Goal: Communication & Community: Answer question/provide support

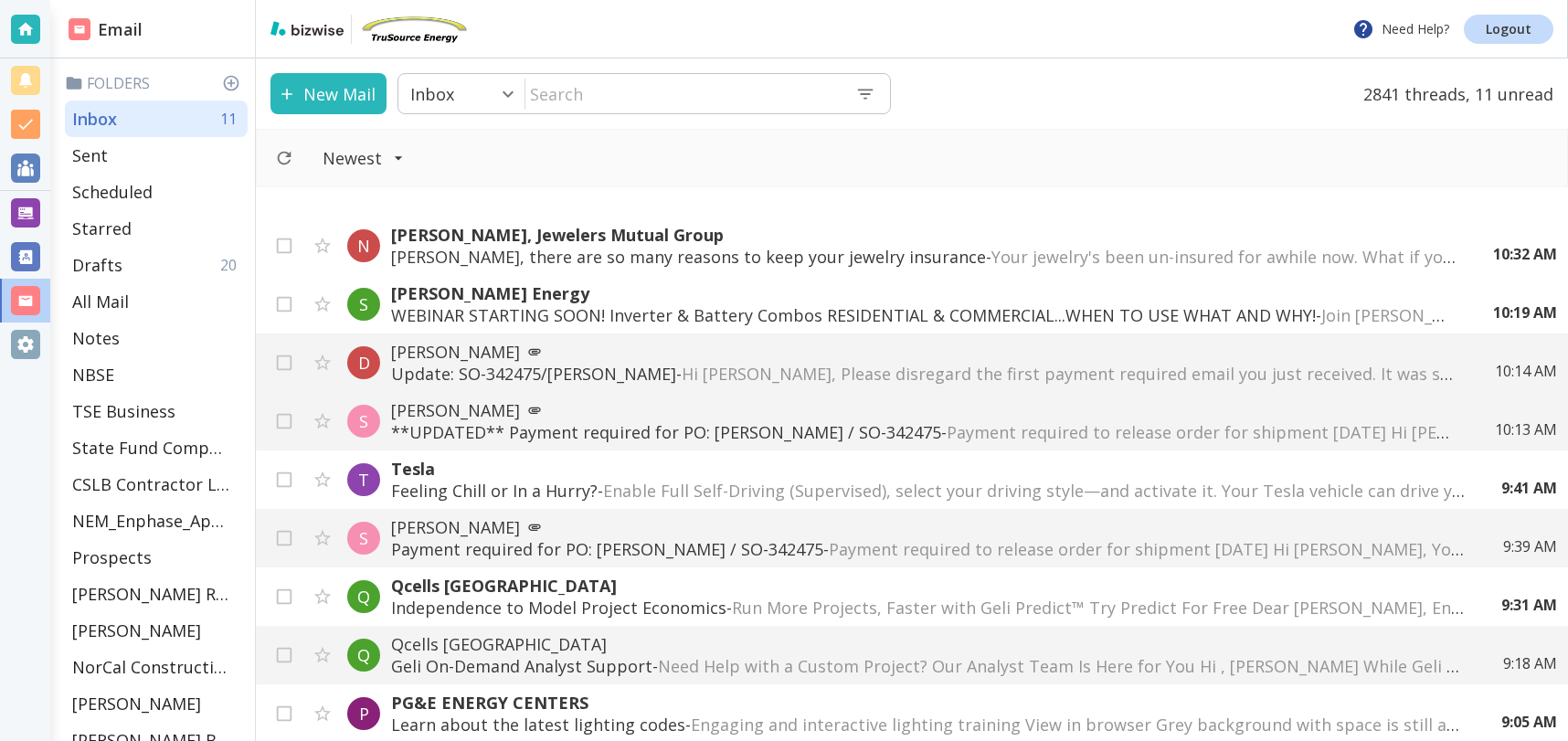
click at [679, 96] on input "text" at bounding box center [682, 93] width 315 height 37
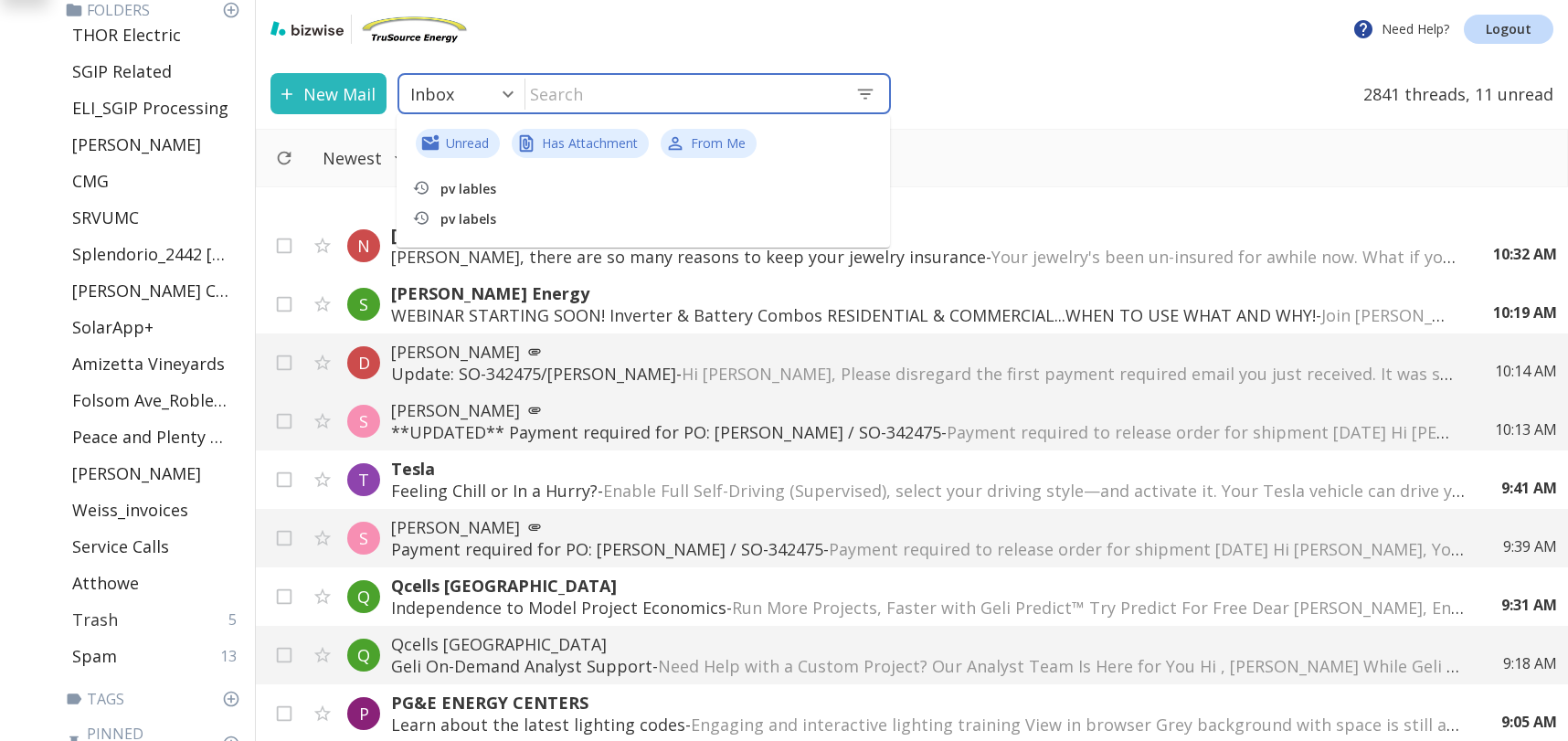
scroll to position [746, 0]
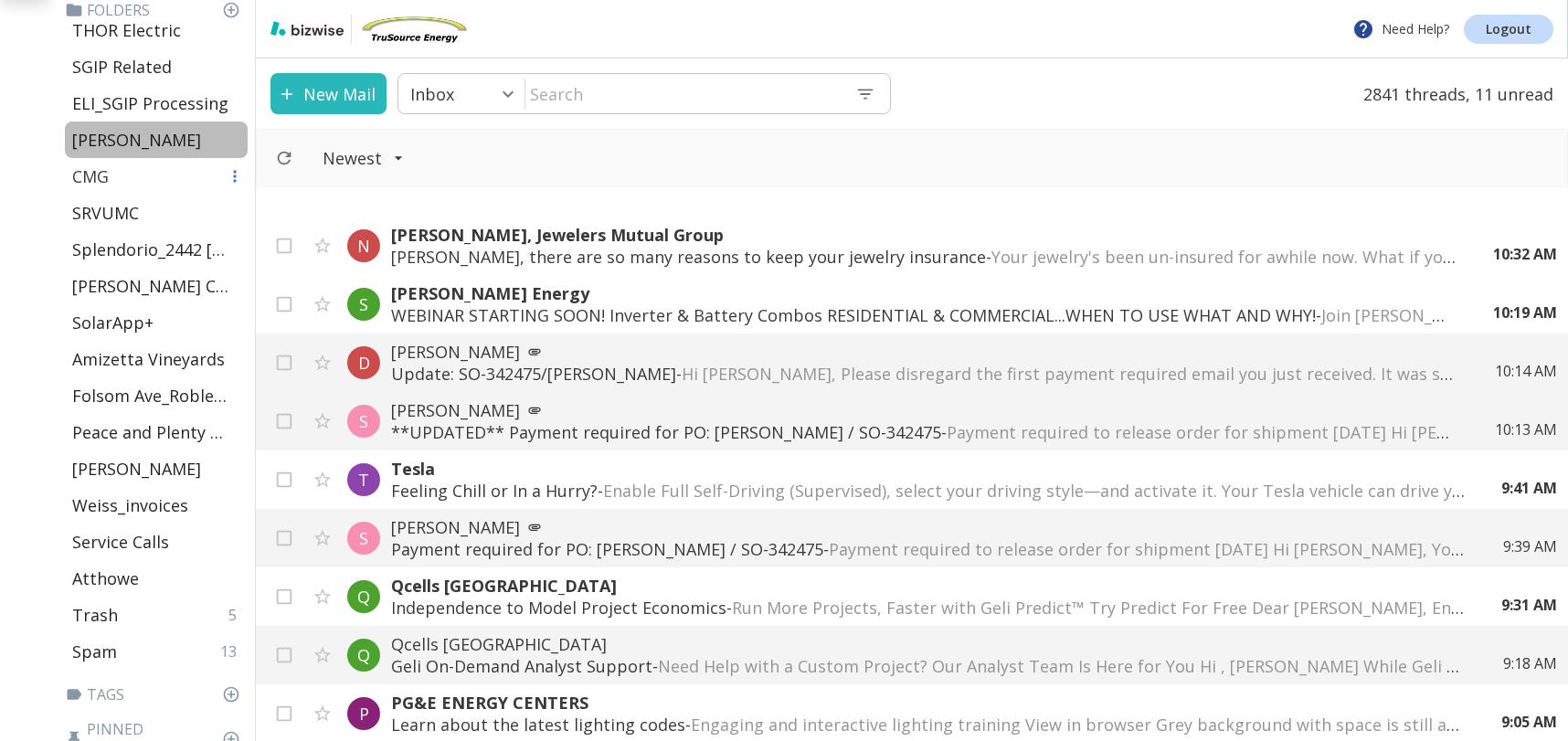
drag, startPoint x: 185, startPoint y: 143, endPoint x: 176, endPoint y: 161, distance: 20.1
click at [184, 142] on p "[PERSON_NAME]" at bounding box center [136, 139] width 129 height 22
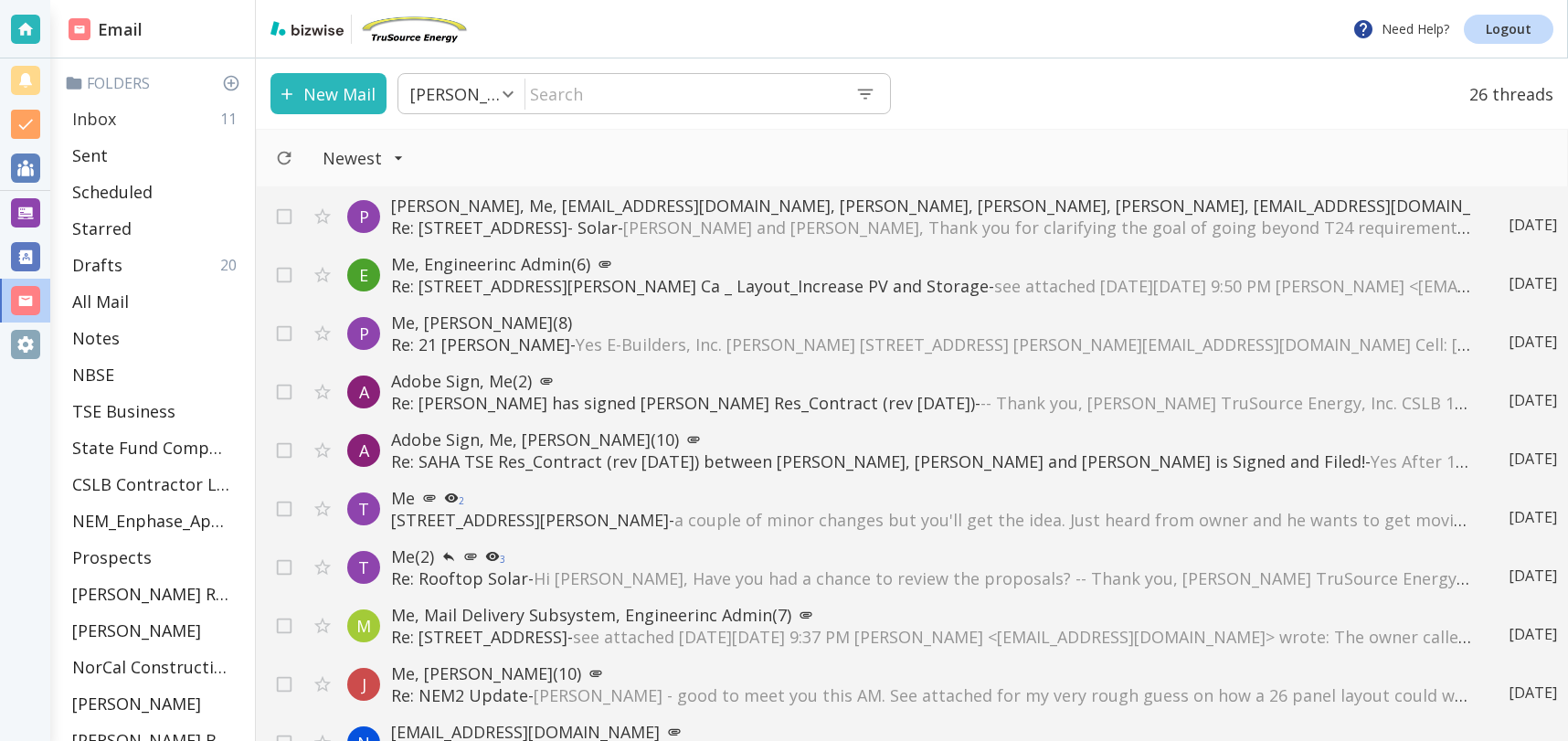
click at [87, 115] on p "Inbox" at bounding box center [94, 119] width 44 height 22
type input "0"
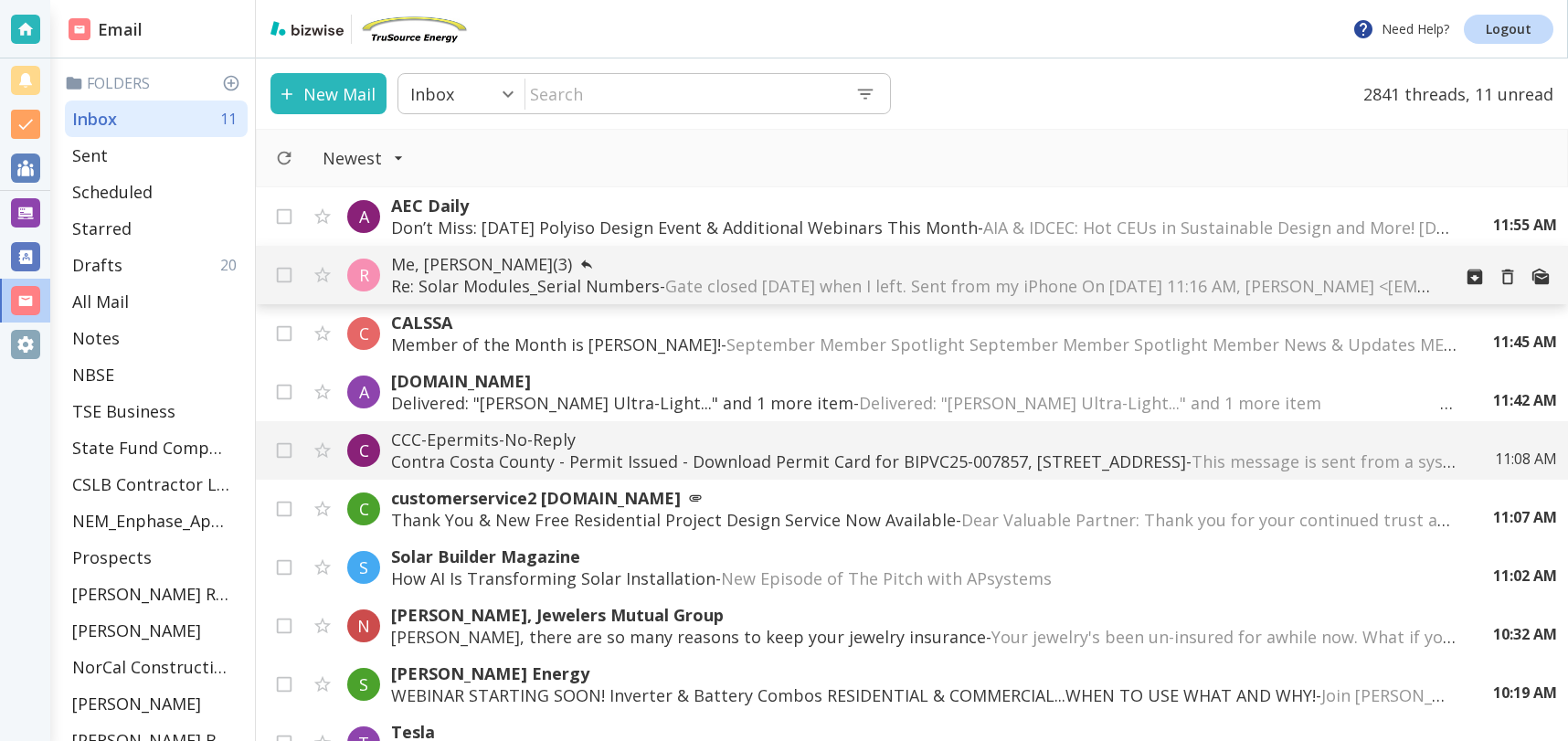
click at [645, 277] on p "Re: Solar Modules_Serial Numbers - Gate closed [DATE] when I left. Sent from my…" at bounding box center [913, 286] width 1046 height 22
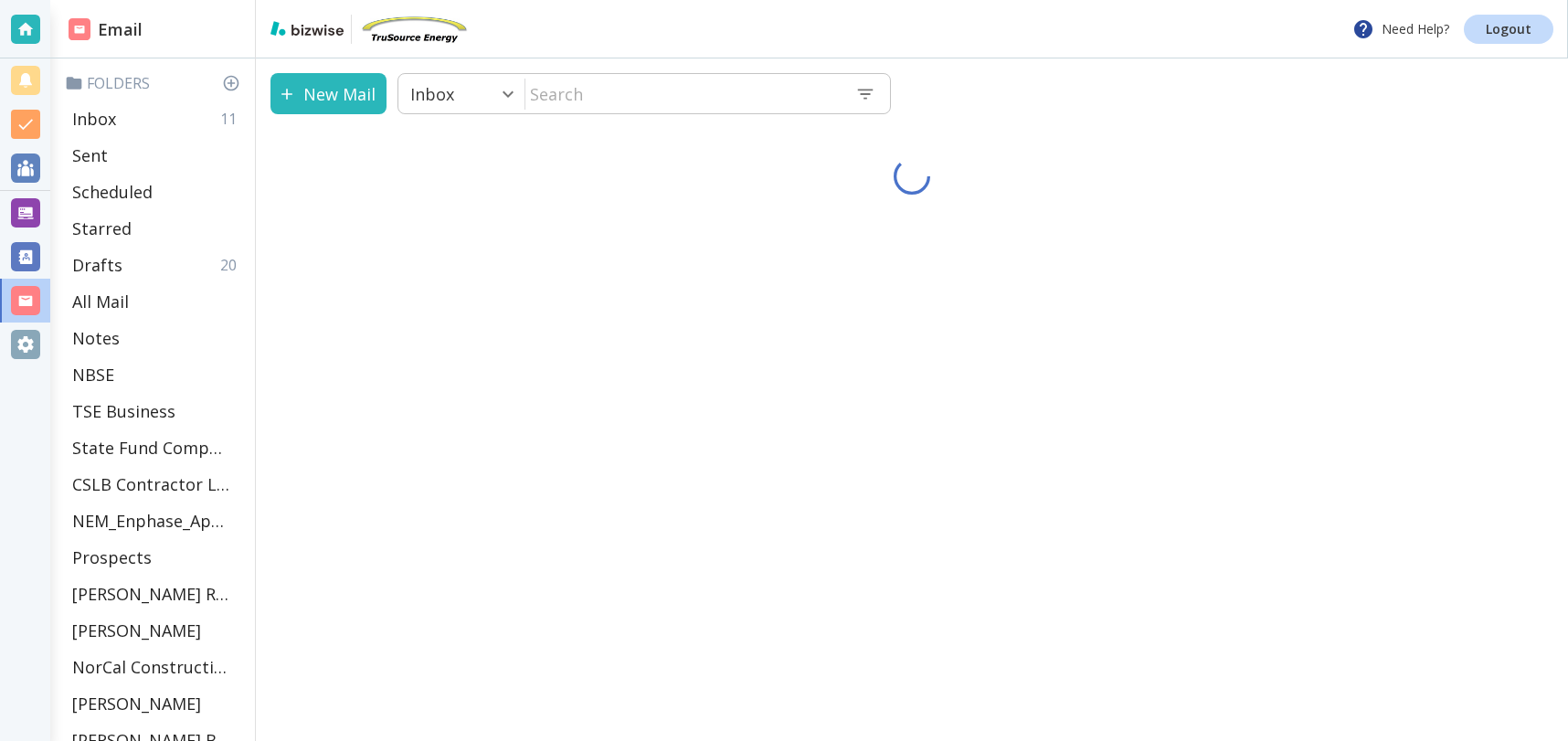
click at [645, 277] on div "New Mail Inbox 0 ​ ​" at bounding box center [912, 399] width 1313 height 682
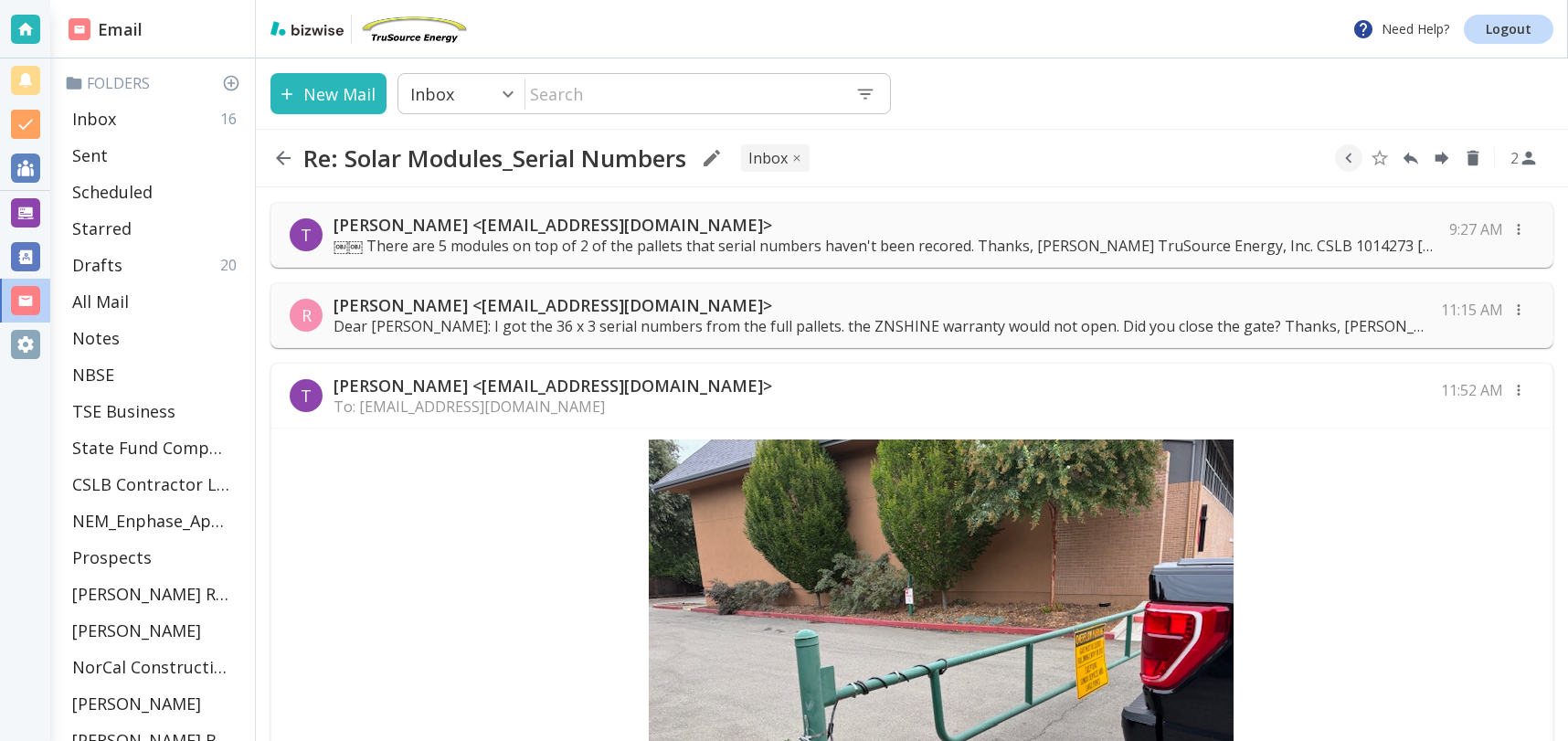
click at [701, 318] on p "Dear [PERSON_NAME]: I got the 36 x 3 serial numbers from the full pallets. the …" at bounding box center [882, 326] width 1097 height 20
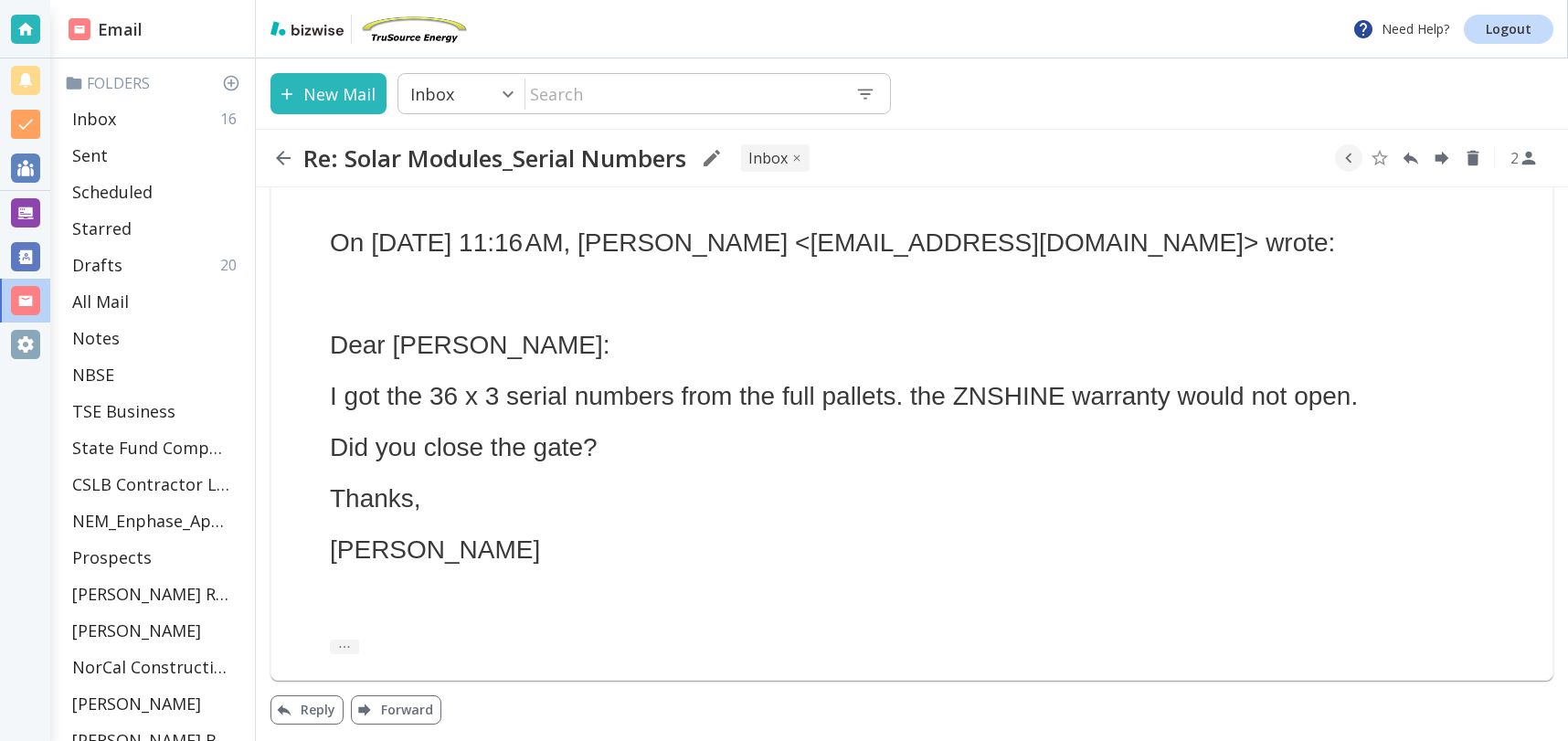
scroll to position [1078, 0]
click at [317, 707] on button "Reply" at bounding box center [306, 709] width 73 height 29
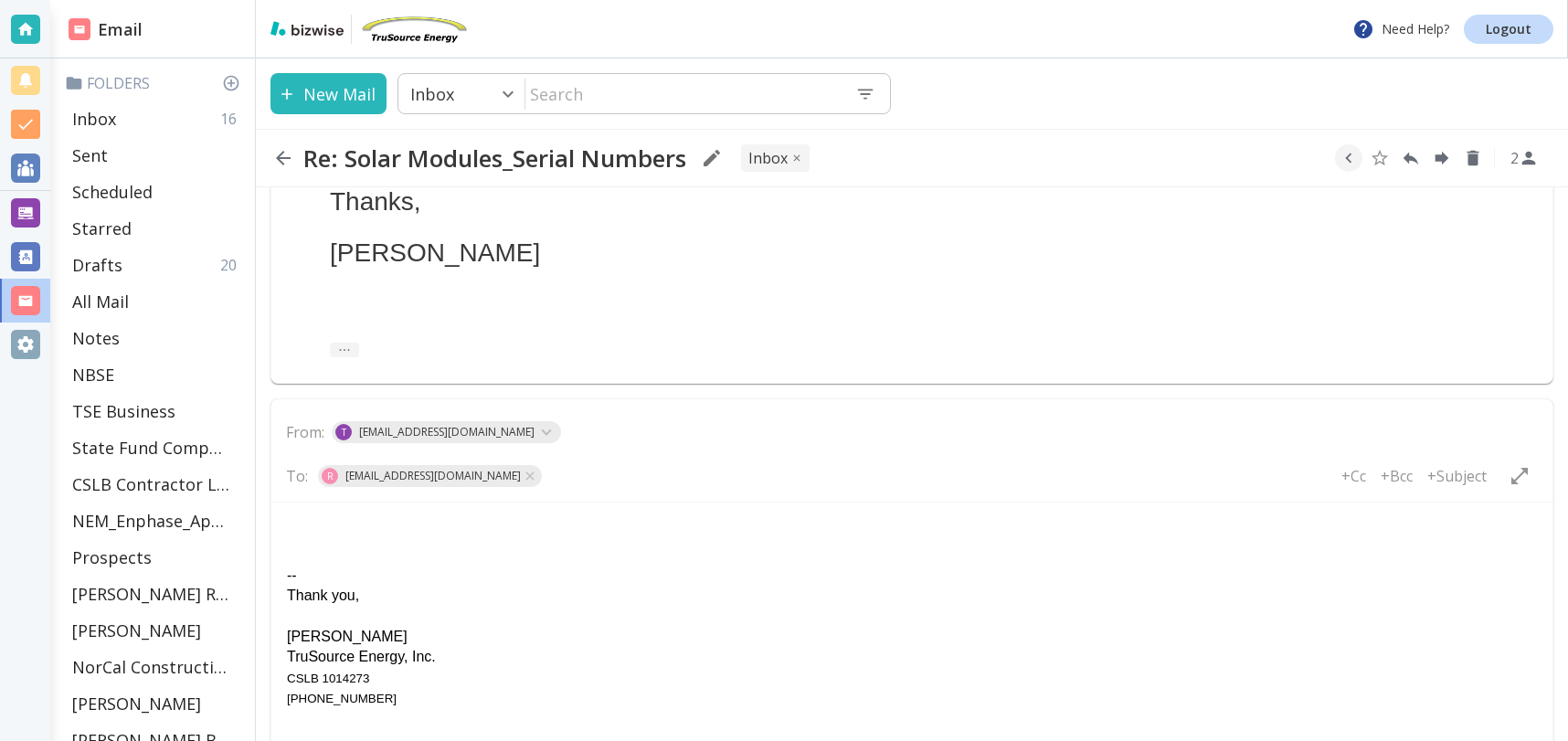
scroll to position [1598, 0]
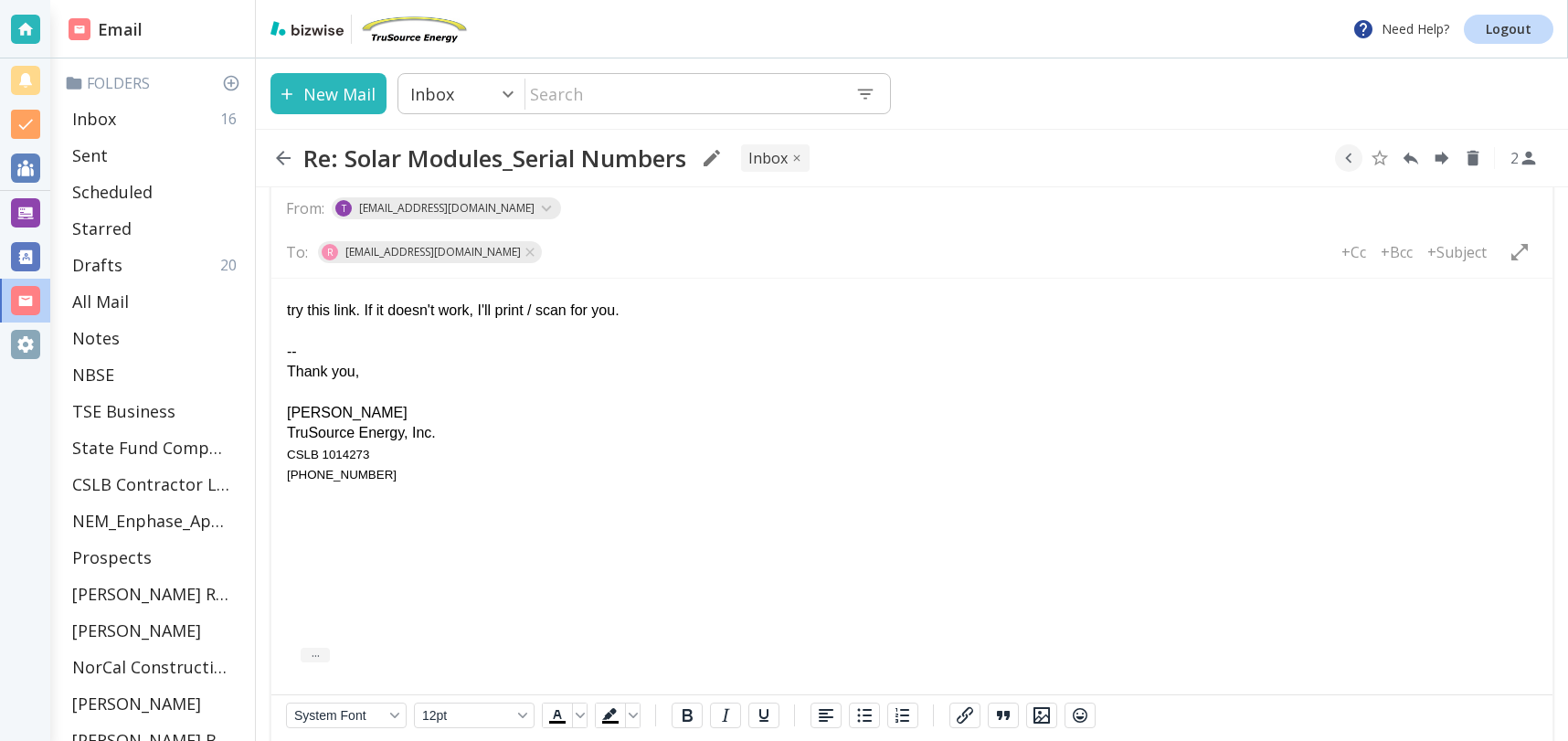
drag, startPoint x: 293, startPoint y: 309, endPoint x: 673, endPoint y: 337, distance: 381.0
click at [293, 309] on div "try this link. If it doesn't work, I'll print / scan for you." at bounding box center [911, 310] width 1250 height 20
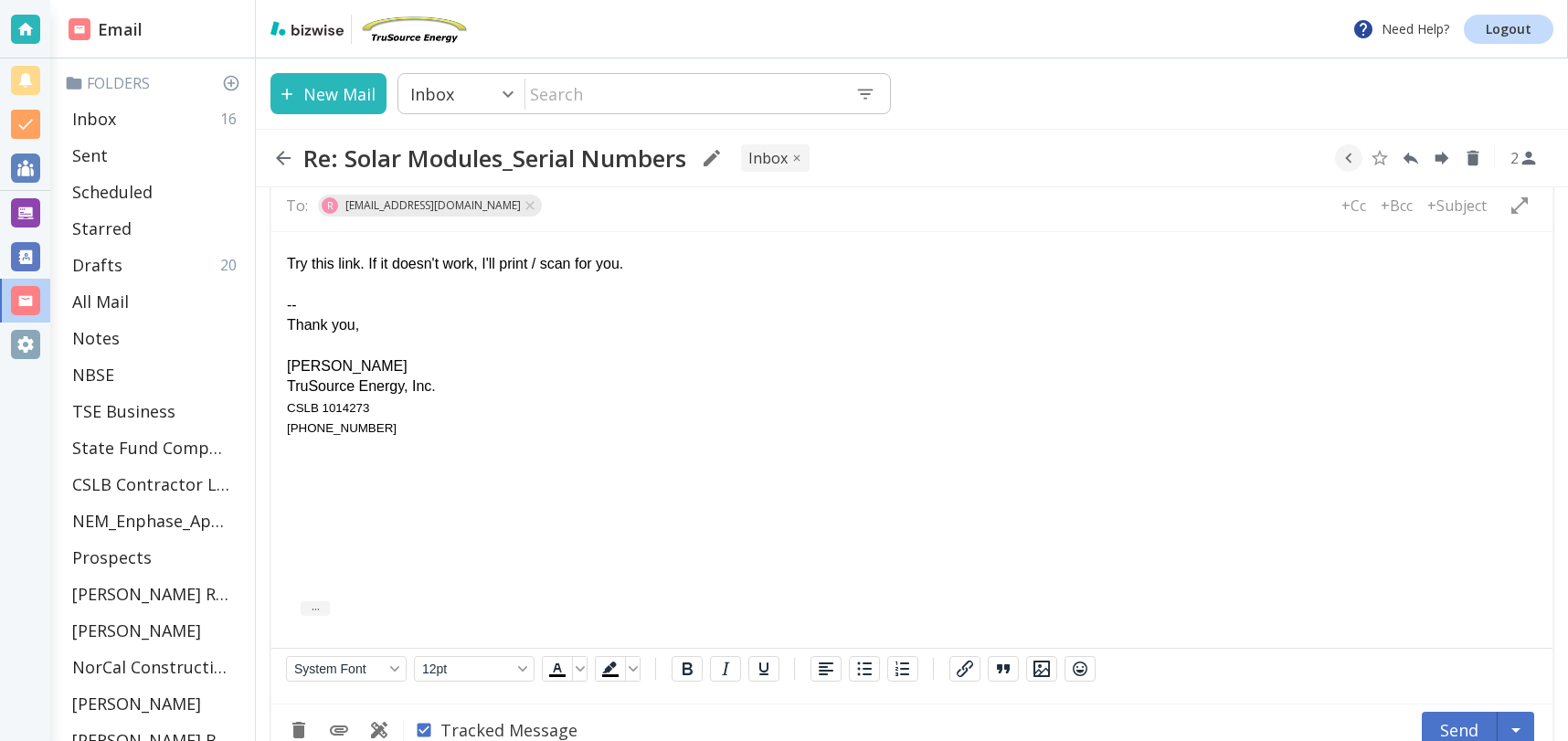
click at [682, 275] on body "Try this link. If it doesn't work, I'll print / scan for you. -- Thank you, [PE…" at bounding box center [911, 342] width 1252 height 191
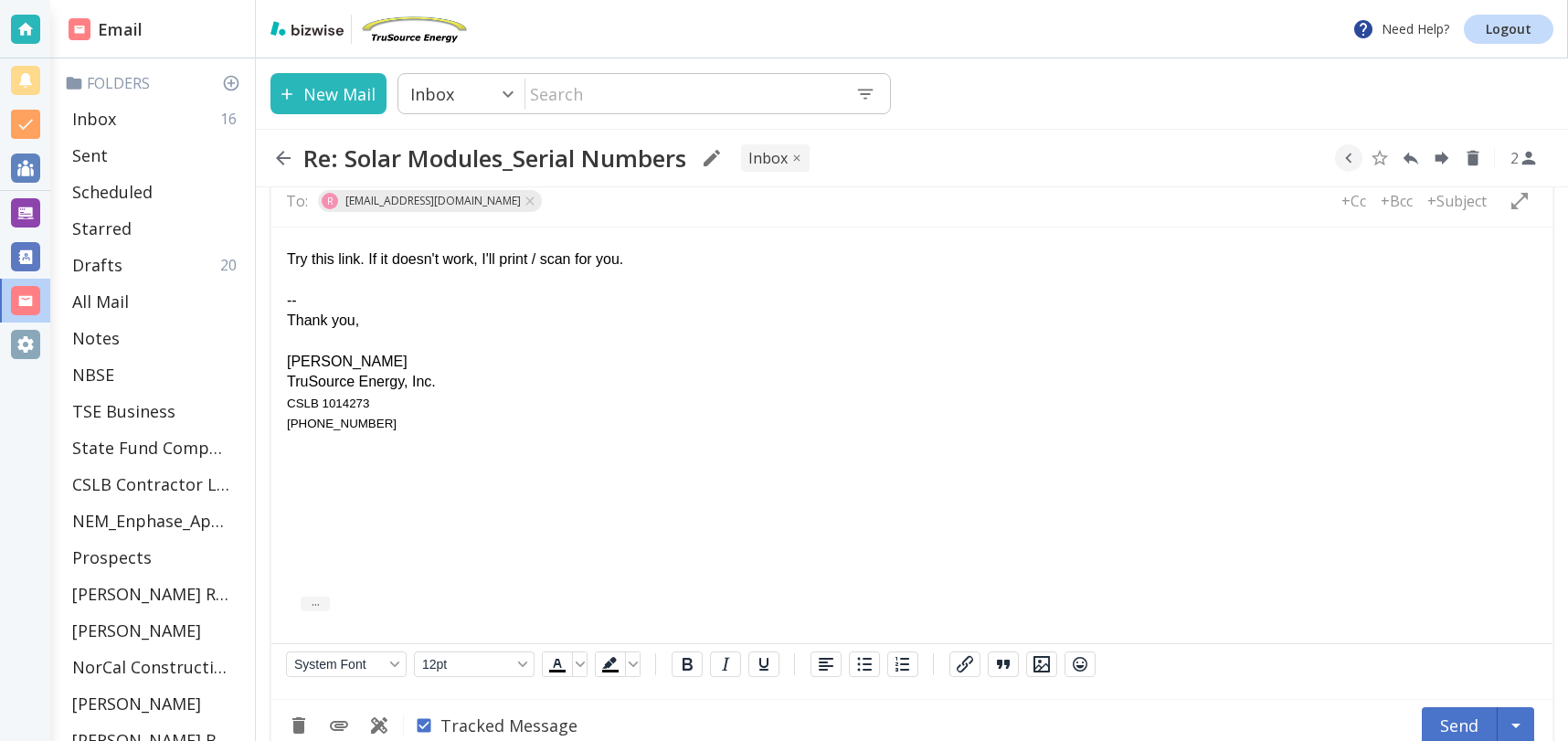
scroll to position [1648, 0]
click at [682, 259] on div "Try this link. If it doesn't work, I'll print / scan for you." at bounding box center [911, 260] width 1250 height 20
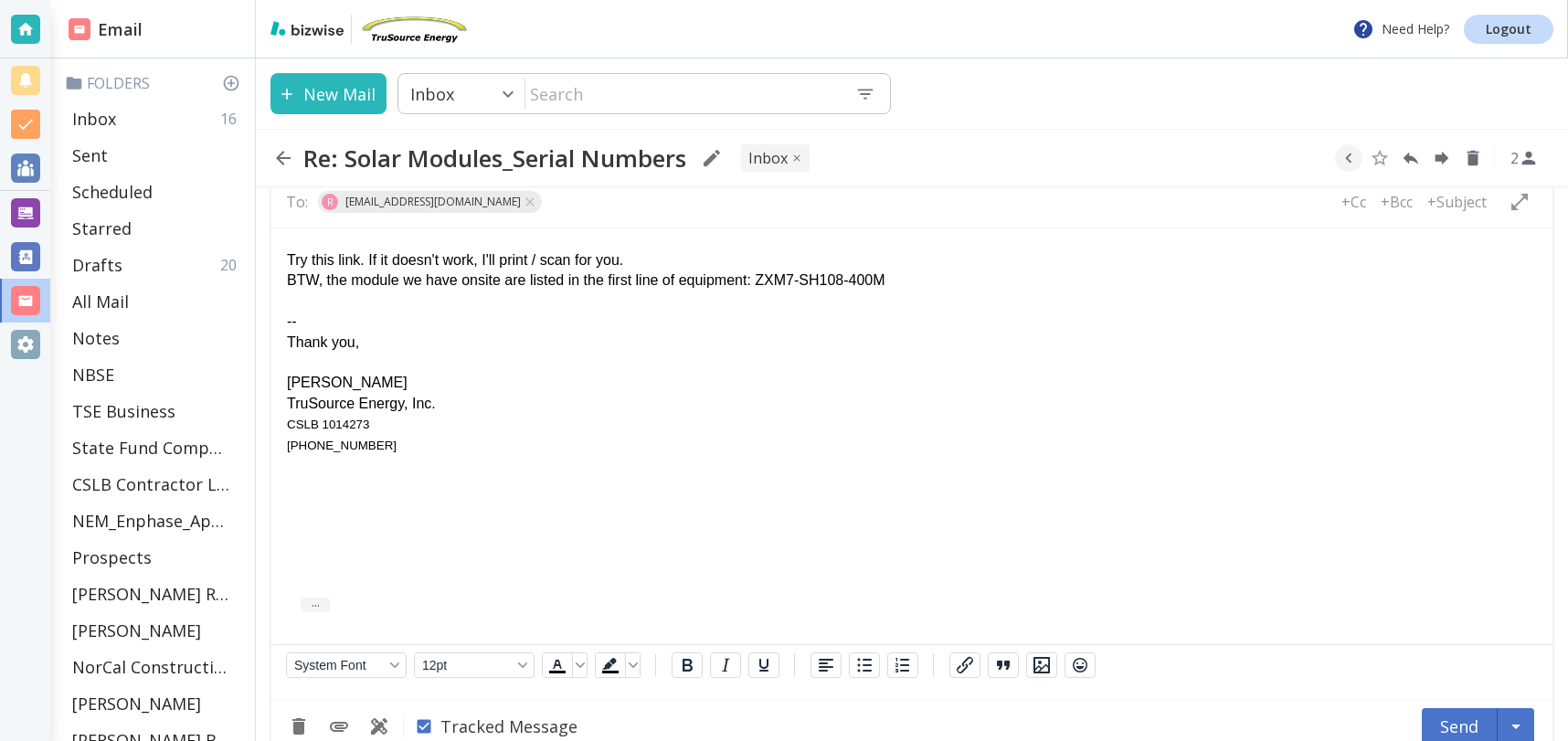
scroll to position [1677, 0]
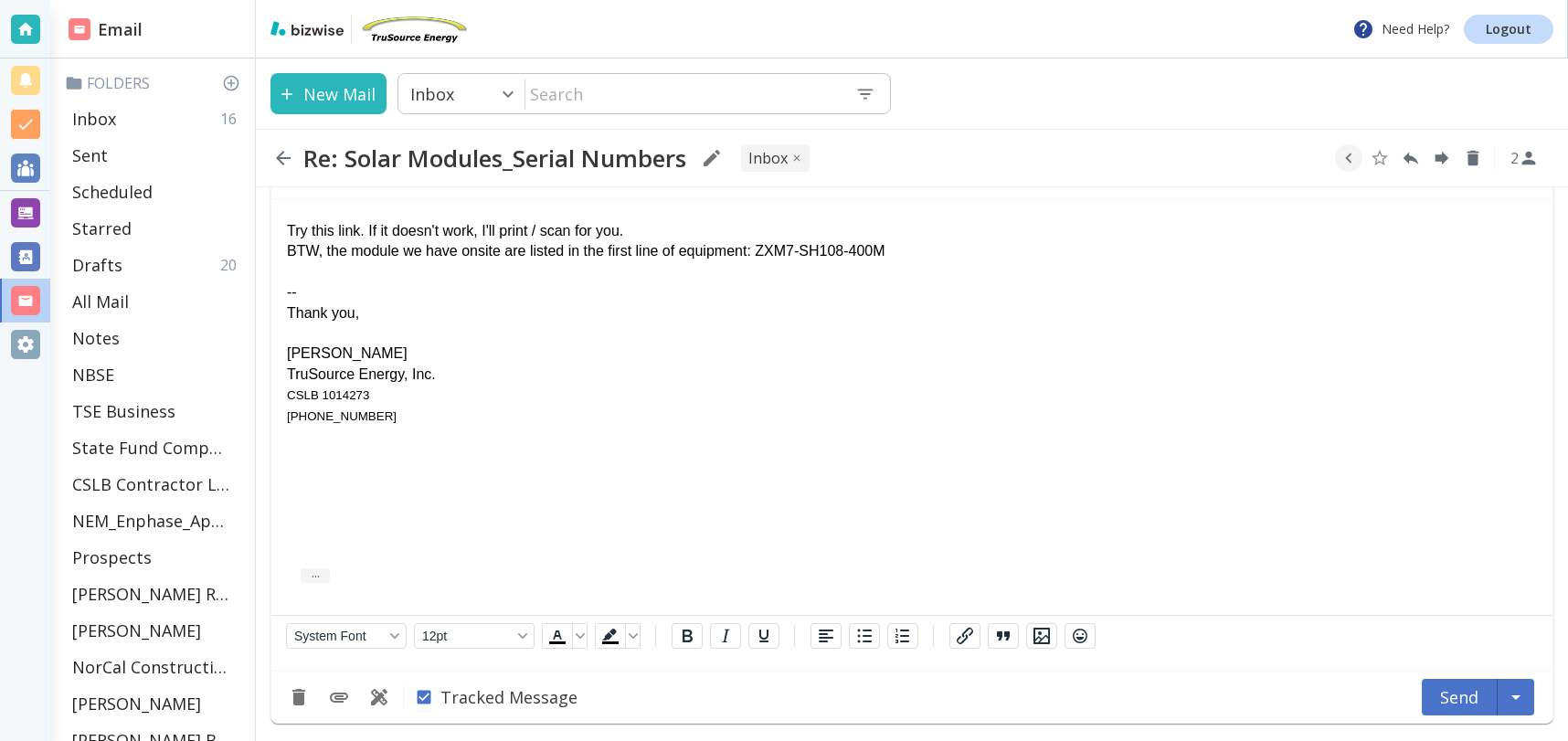
click at [292, 270] on div "-- Thank you, [PERSON_NAME] TruSource Energy, Inc. CSLB 1014273 [PHONE_NUMBER]" at bounding box center [911, 344] width 1250 height 164
click at [960, 634] on icon "button" at bounding box center [965, 636] width 22 height 22
type input "[URL][DOMAIN_NAME]"
click at [491, 228] on button "Link" at bounding box center [502, 231] width 33 height 27
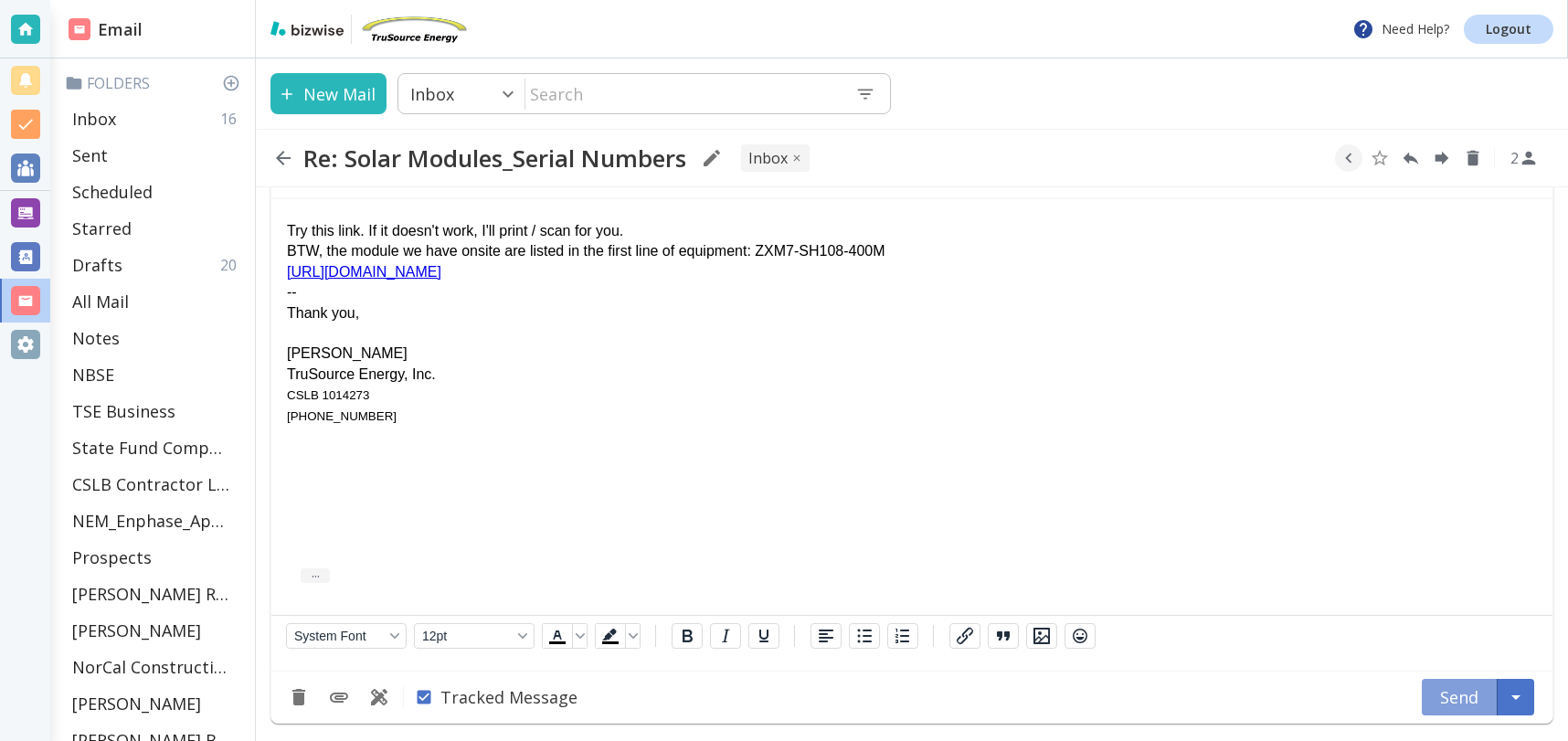
click at [1459, 695] on button "Send" at bounding box center [1459, 697] width 76 height 36
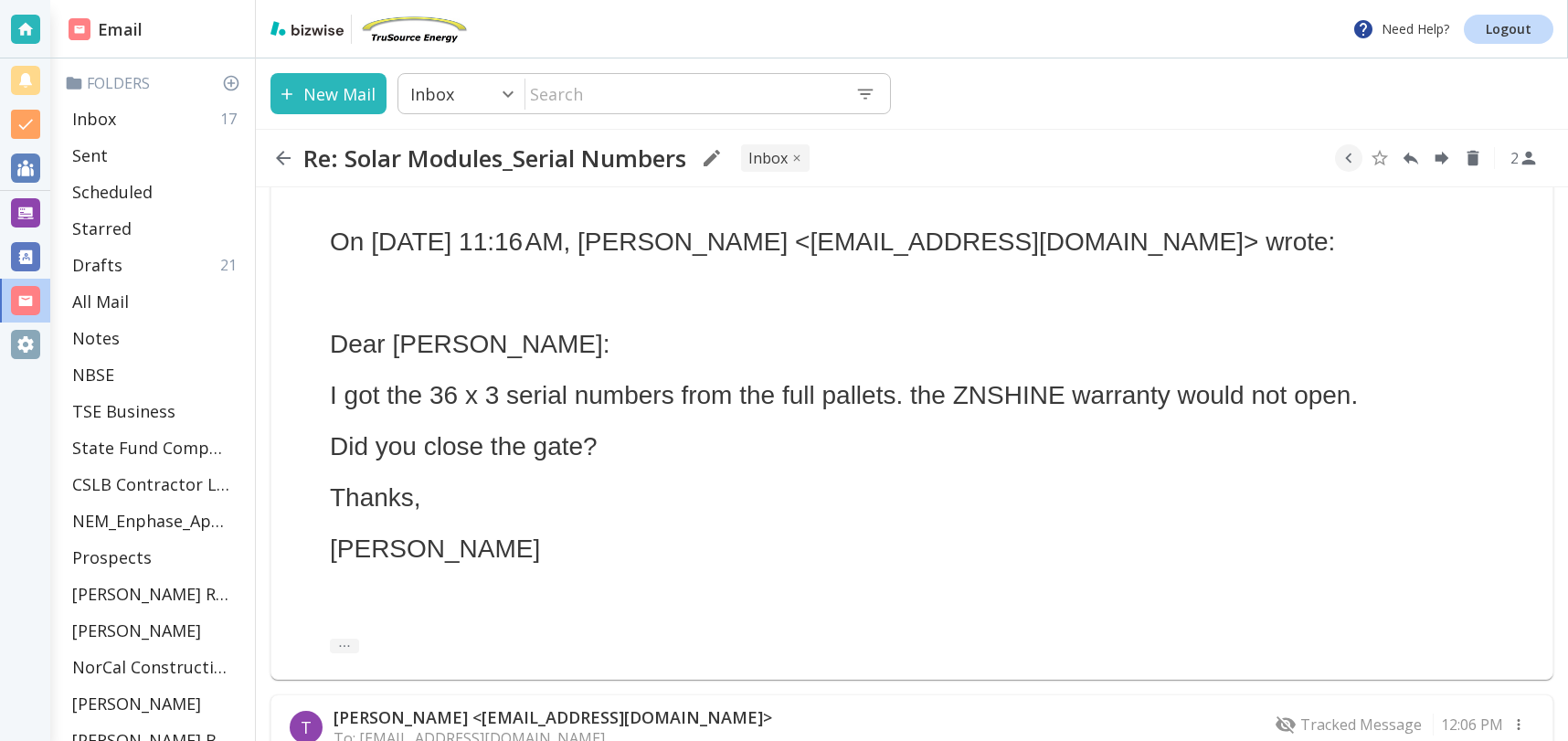
scroll to position [1295, 0]
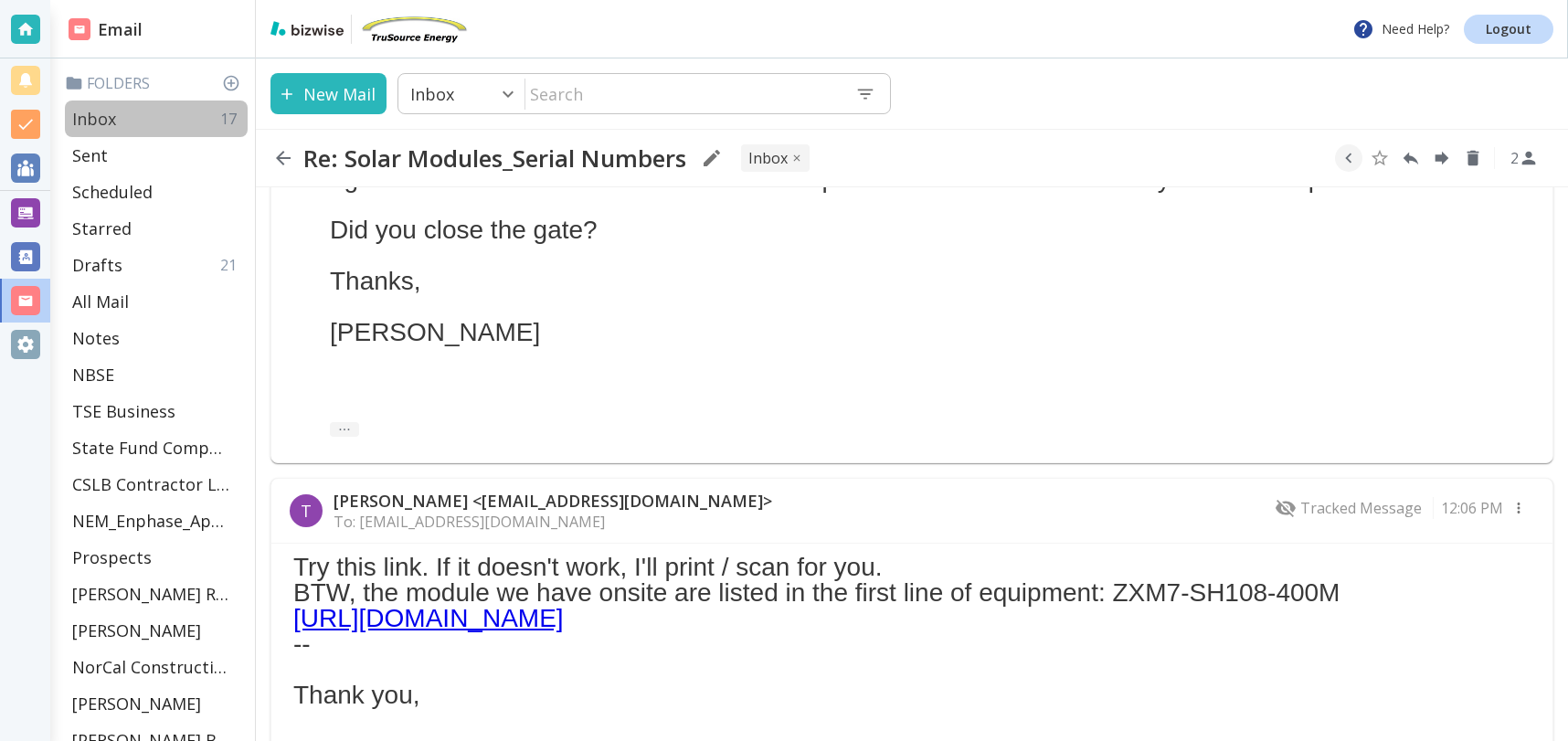
drag, startPoint x: 105, startPoint y: 106, endPoint x: 119, endPoint y: 112, distance: 15.2
click at [105, 106] on div "Inbox 17" at bounding box center [156, 118] width 183 height 36
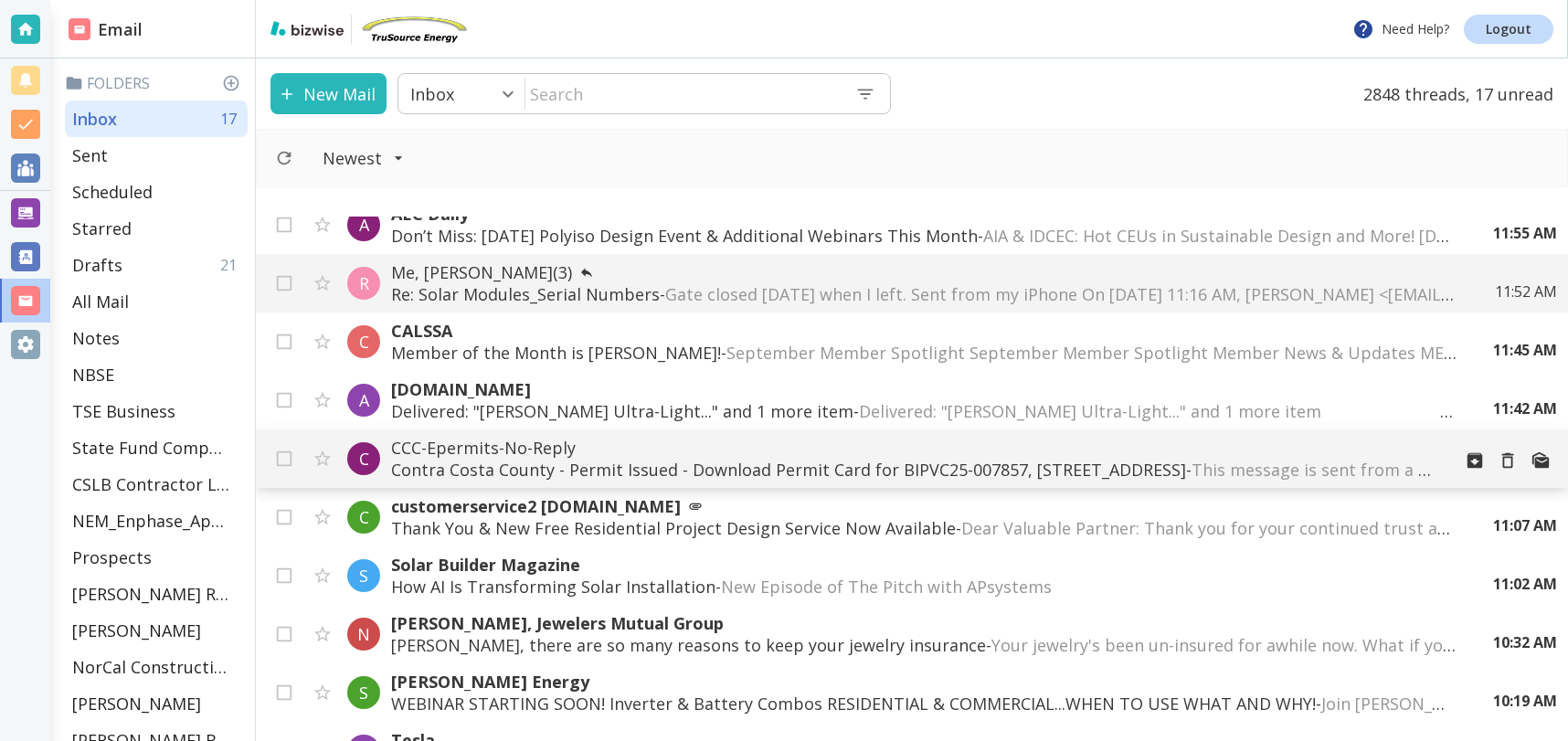
click at [537, 429] on div "A AEC Daily Don’t Miss: [DATE] Polyiso Design Event & Additional Webinars This …" at bounding box center [912, 479] width 1313 height 524
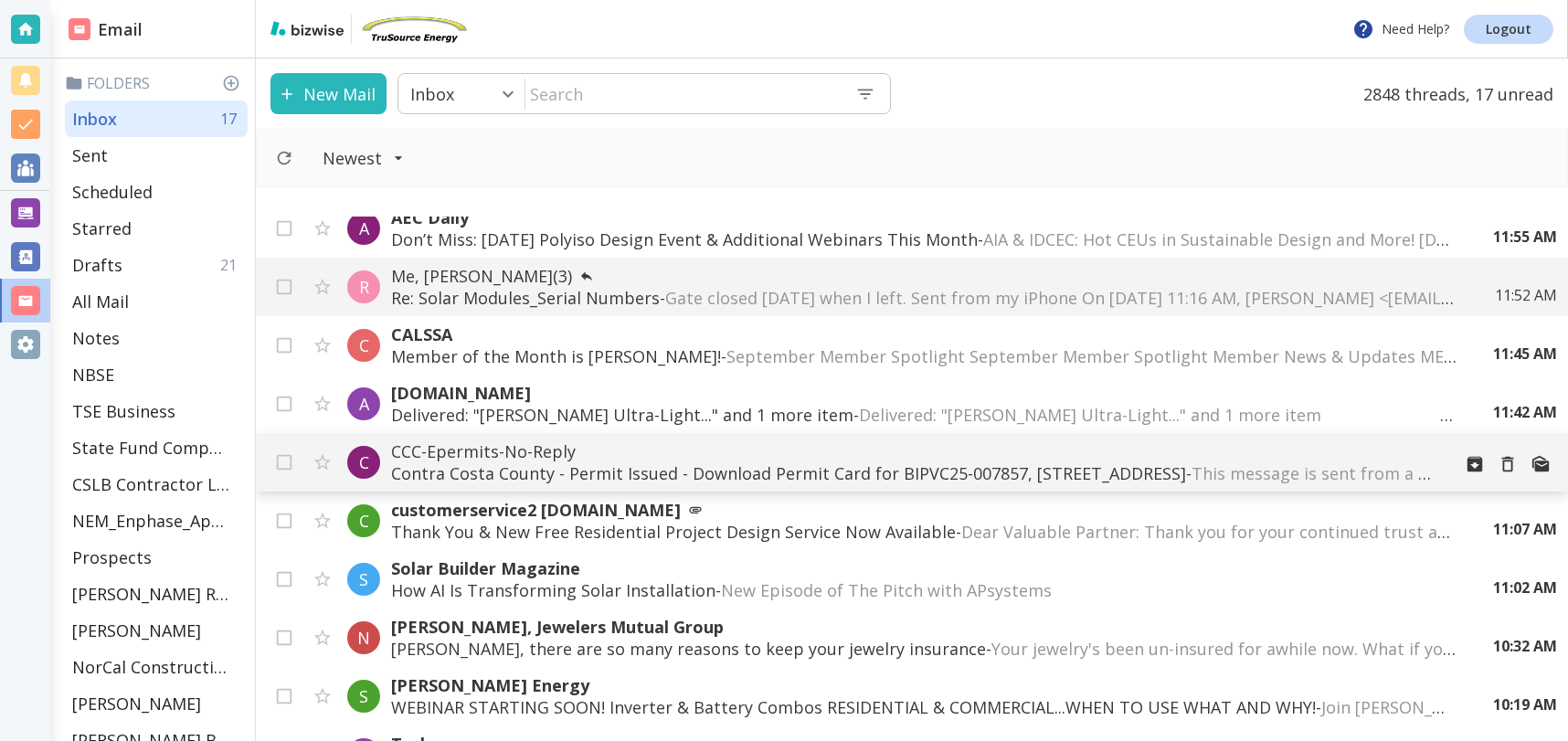
click at [543, 450] on p "CCC-Epermits-No-Reply" at bounding box center [913, 451] width 1046 height 22
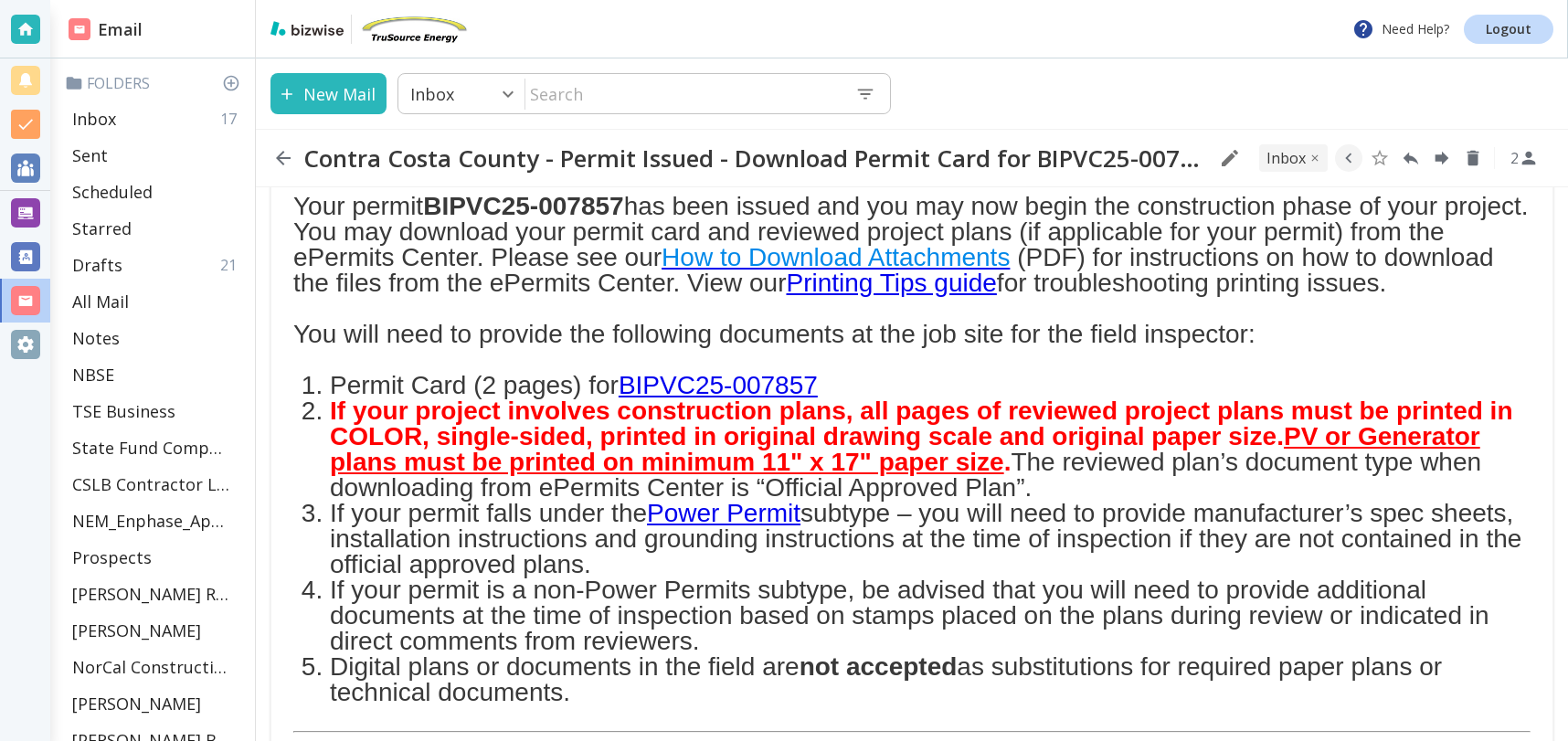
scroll to position [214, 0]
click at [750, 398] on link "BIPVC25-007857" at bounding box center [718, 384] width 199 height 28
